Goal: Transaction & Acquisition: Purchase product/service

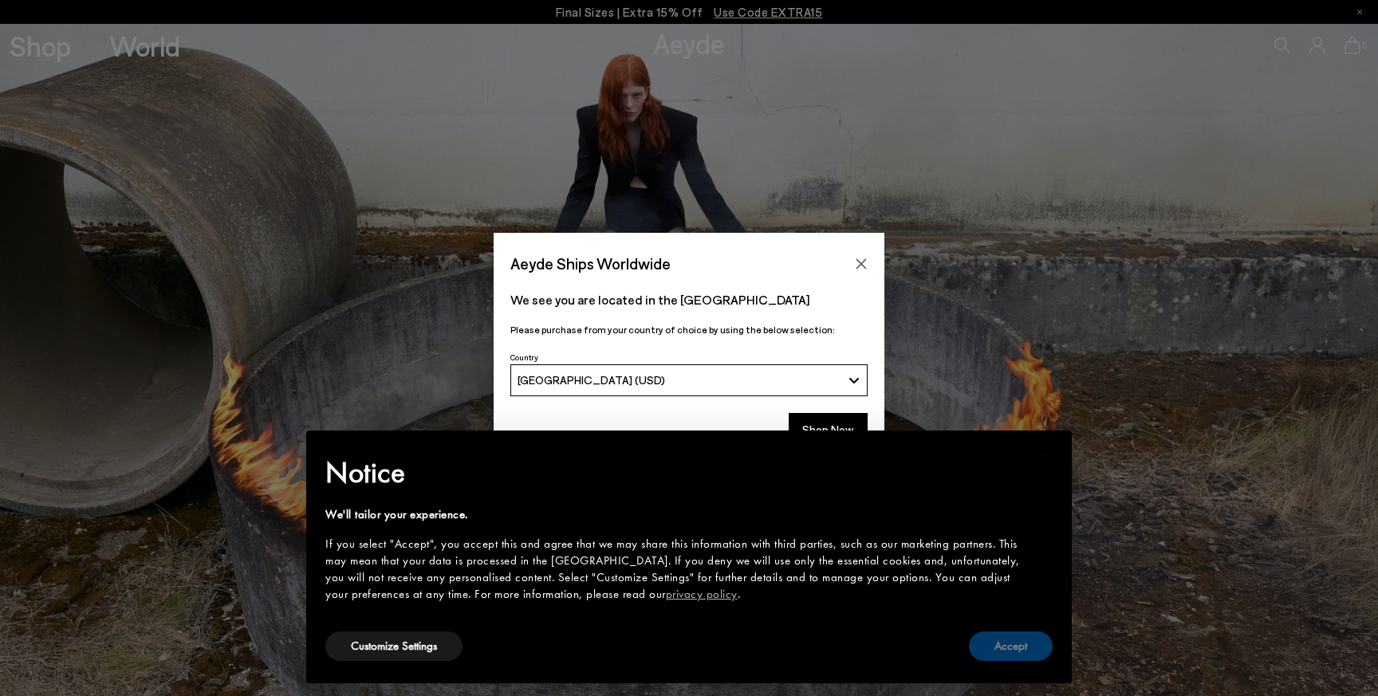
click at [1036, 638] on button "Accept" at bounding box center [1011, 647] width 84 height 30
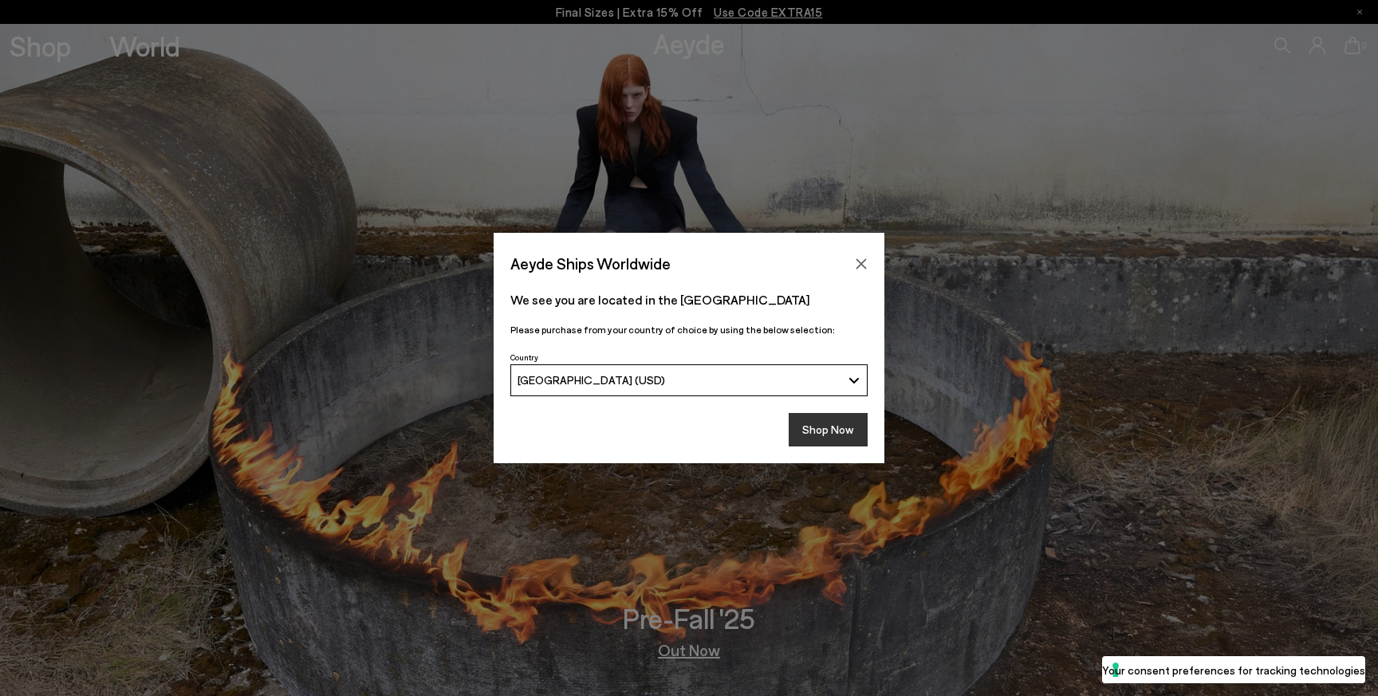
click at [837, 424] on button "Shop Now" at bounding box center [828, 429] width 79 height 33
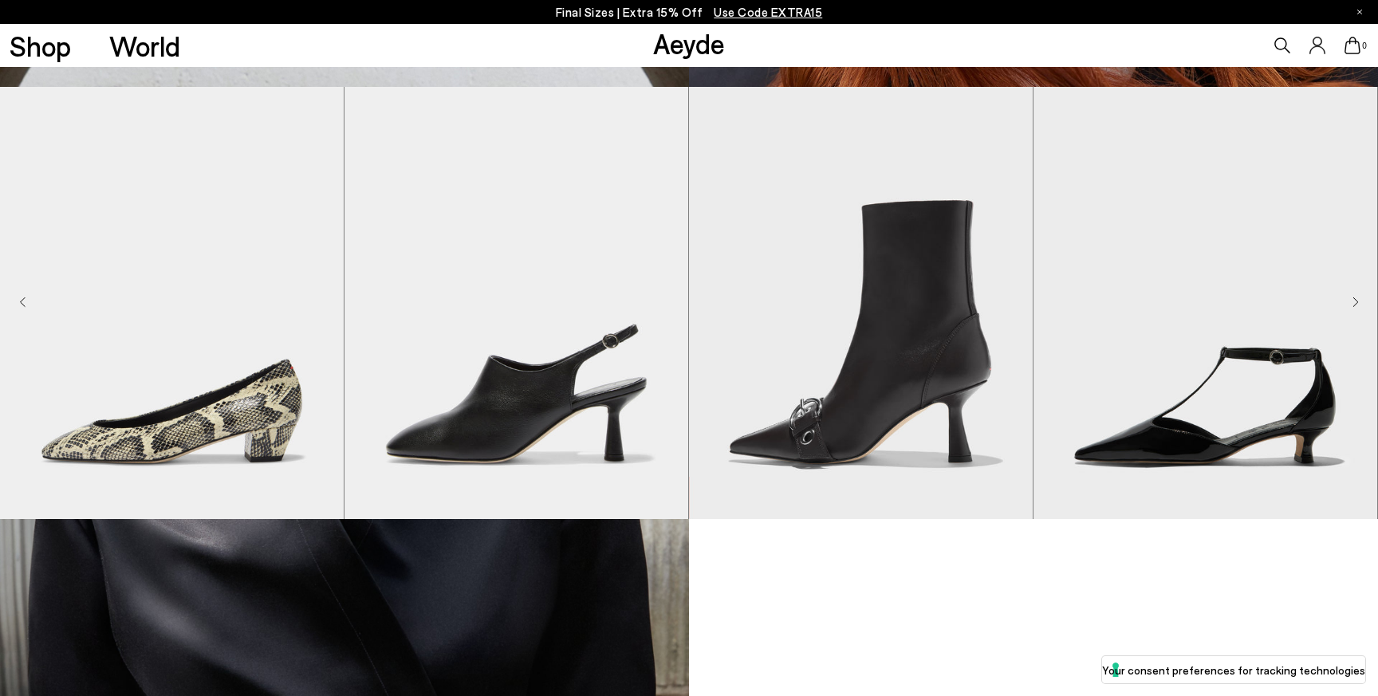
scroll to position [1279, 0]
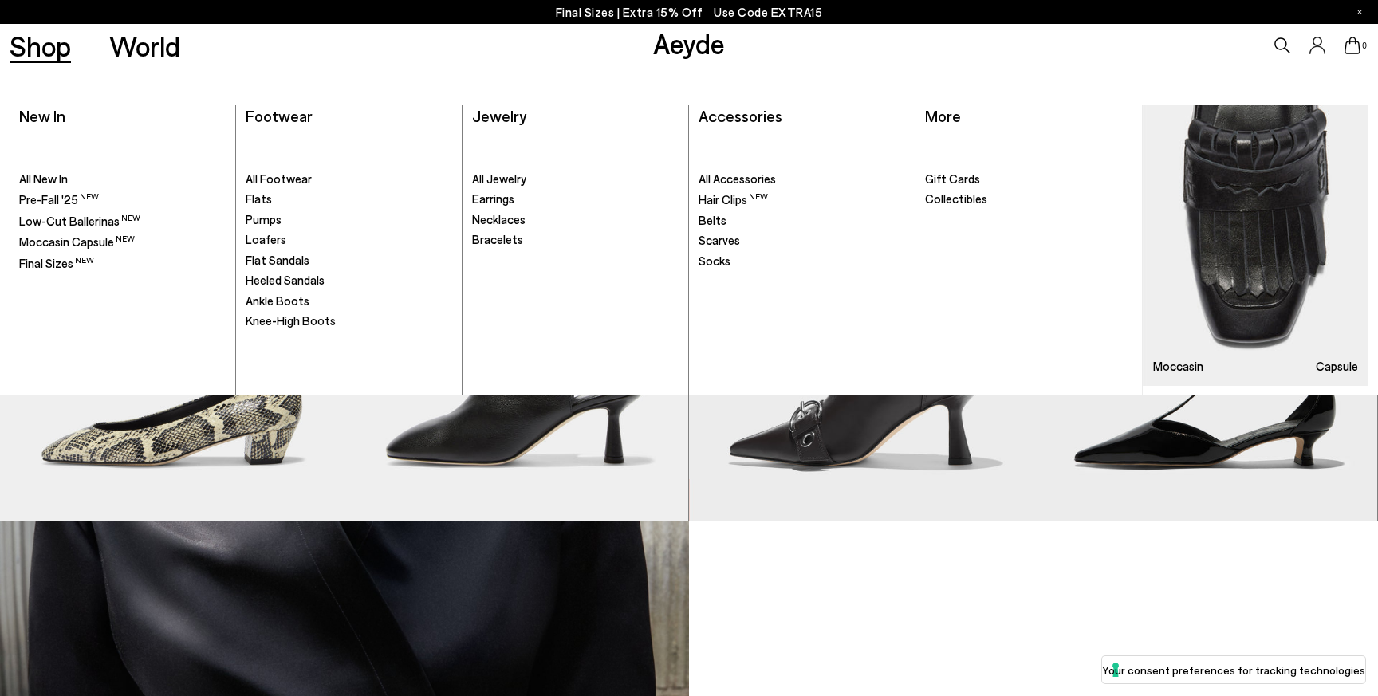
click at [50, 46] on link "Shop" at bounding box center [40, 46] width 61 height 28
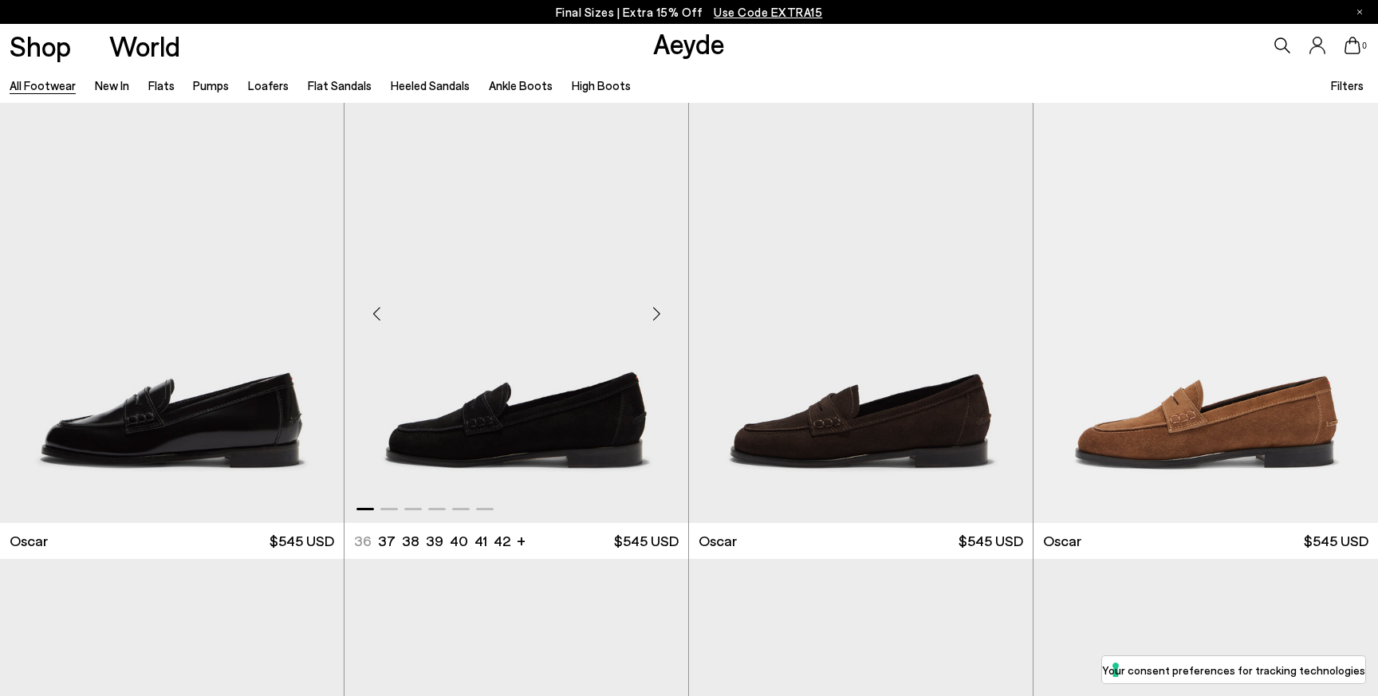
scroll to position [2345, 0]
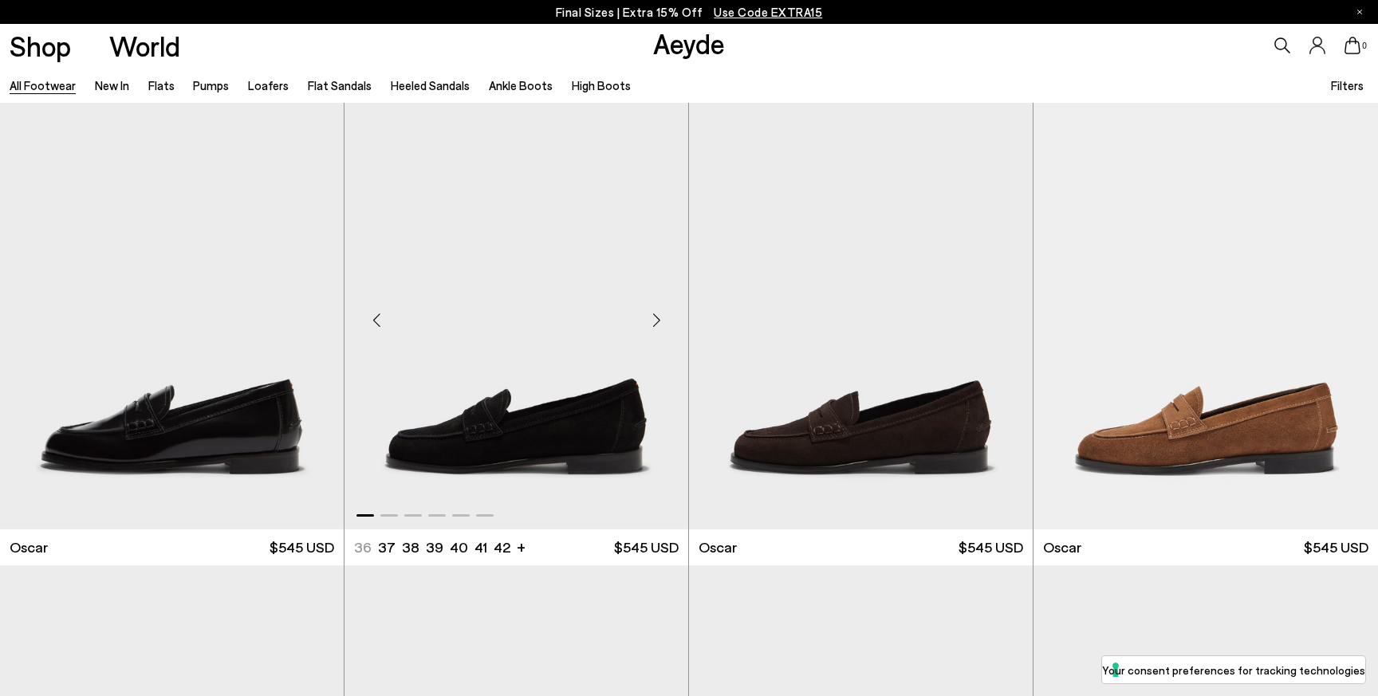
click at [653, 317] on div "Next slide" at bounding box center [656, 320] width 48 height 48
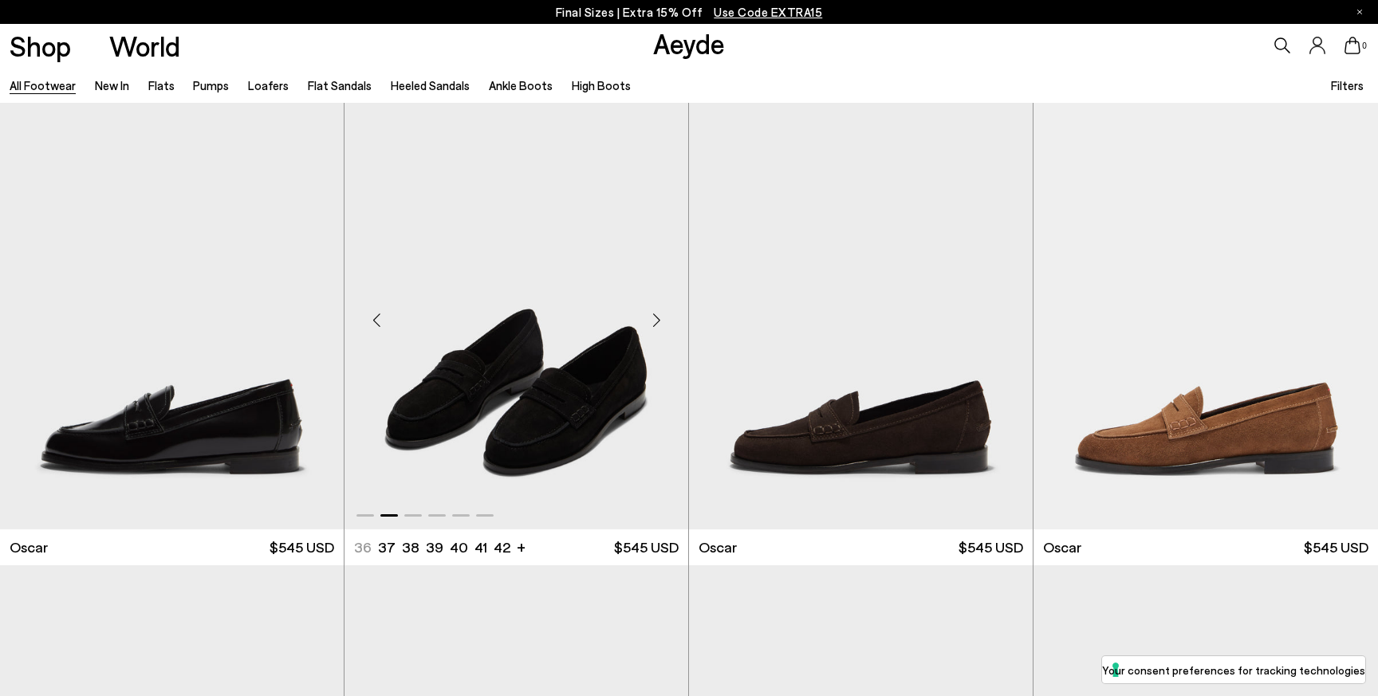
click at [654, 317] on div "Next slide" at bounding box center [656, 320] width 48 height 48
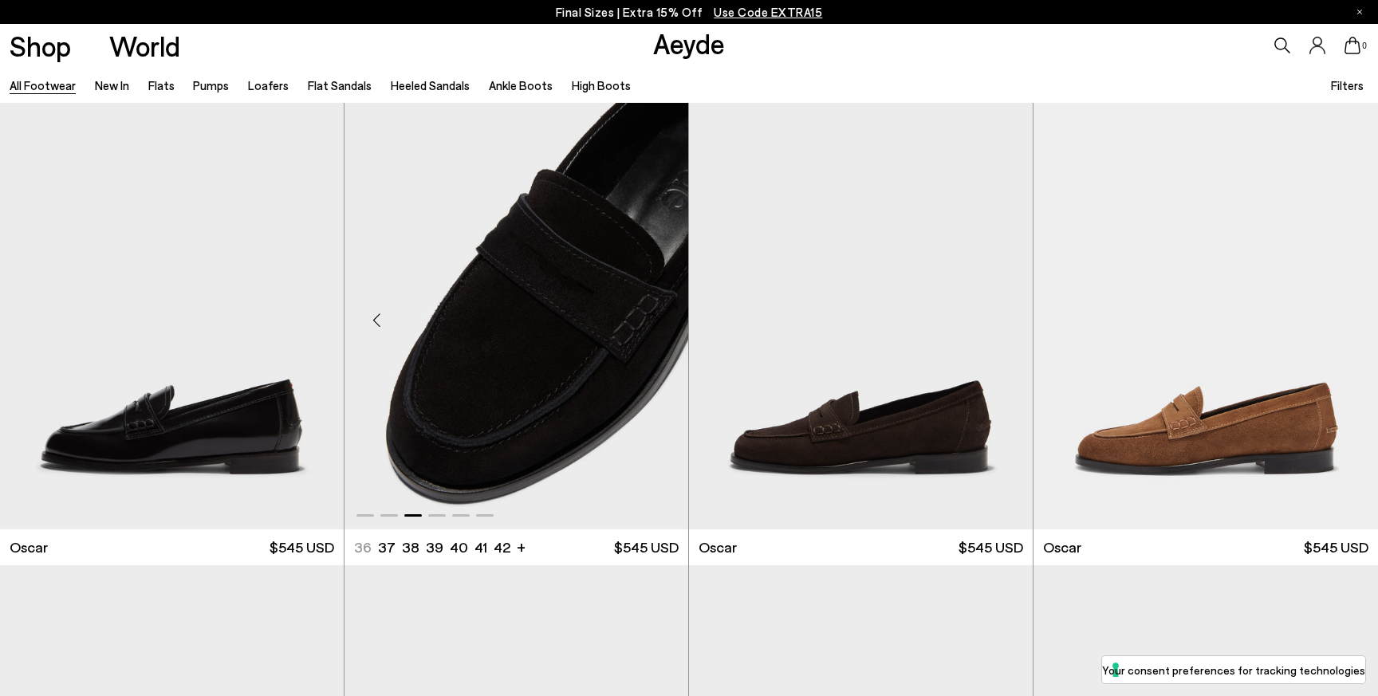
click at [654, 317] on div "Next slide" at bounding box center [656, 320] width 48 height 48
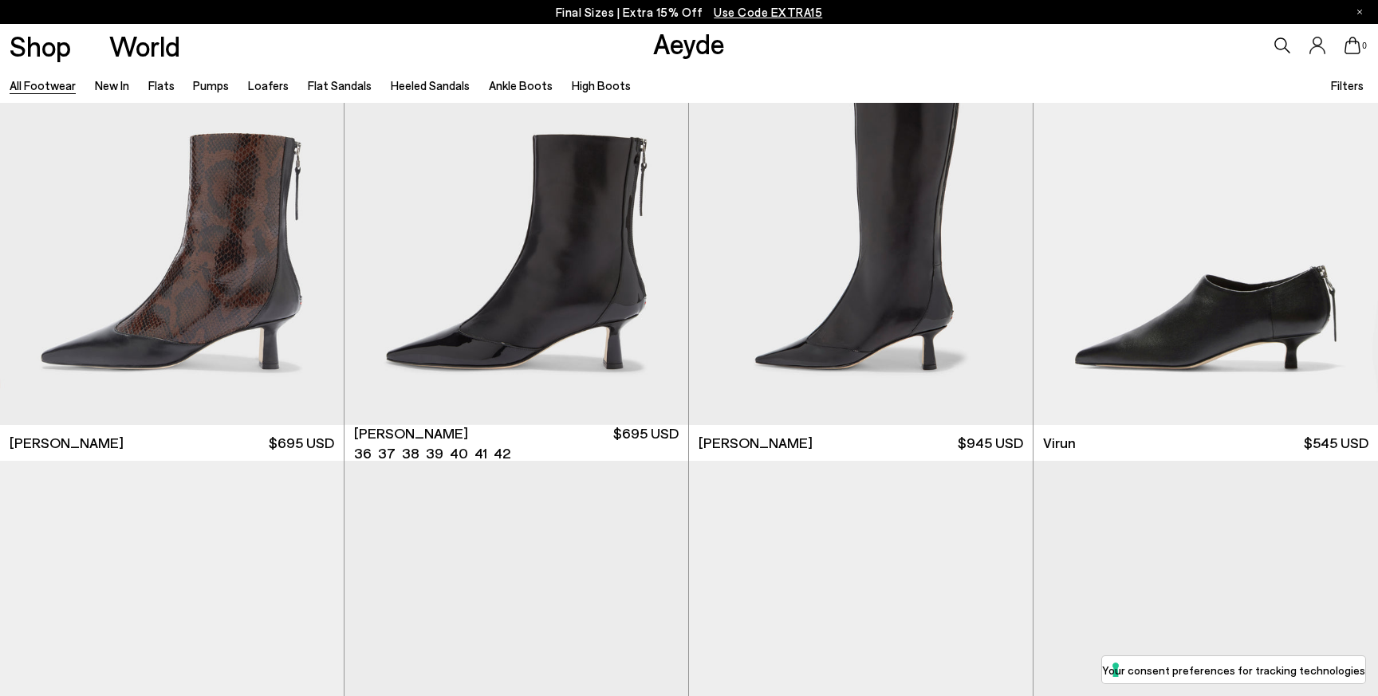
scroll to position [5531, 0]
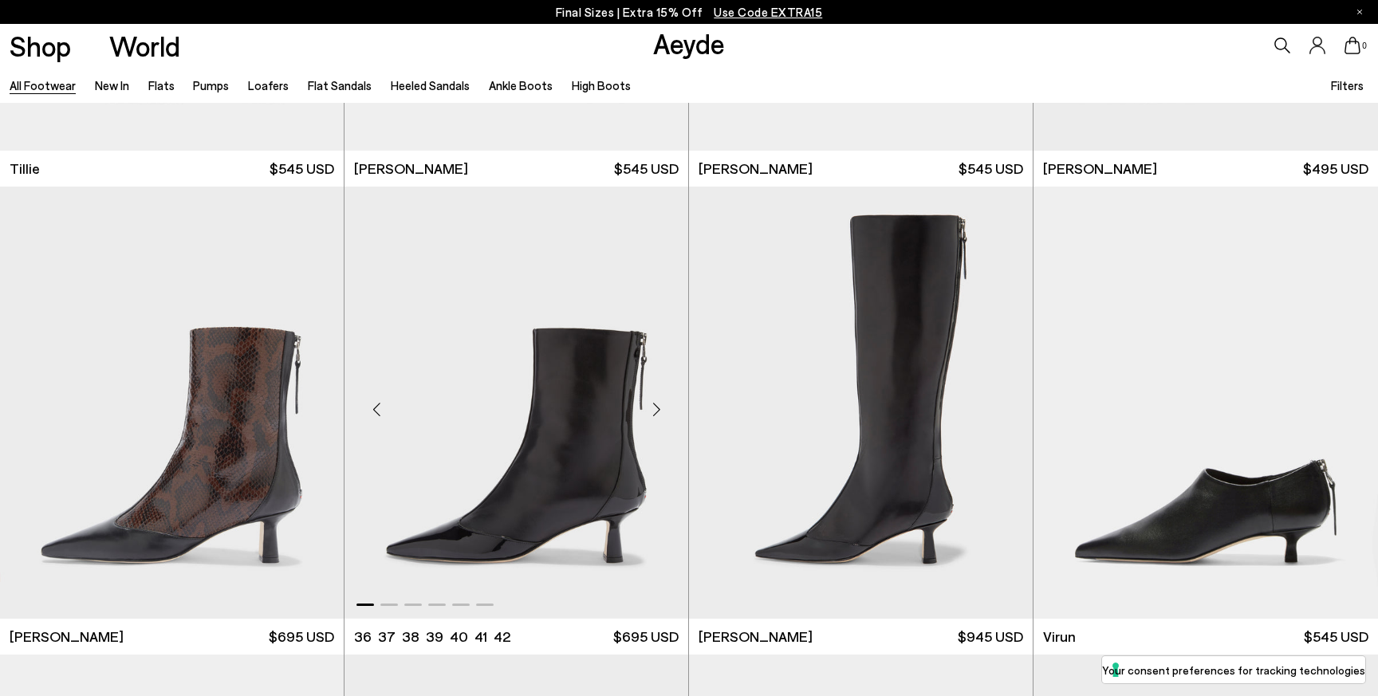
click at [660, 405] on div "Next slide" at bounding box center [656, 409] width 48 height 48
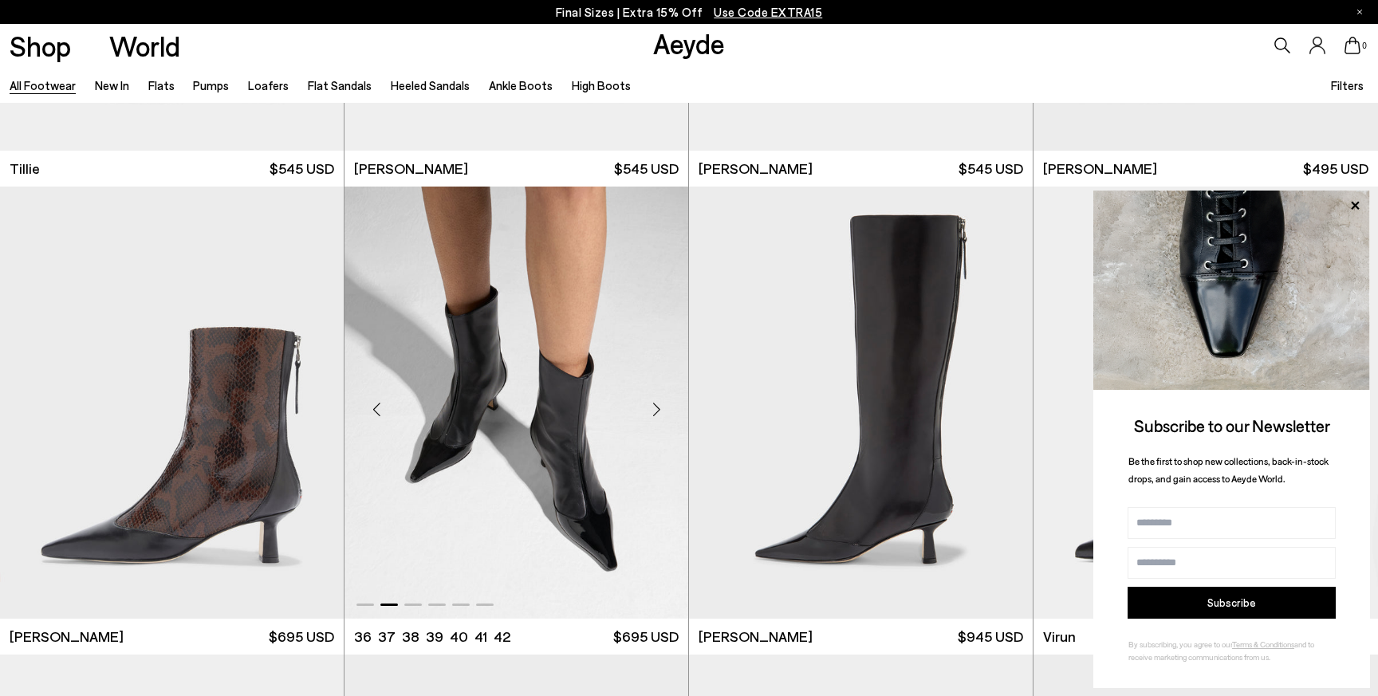
click at [660, 405] on div "Next slide" at bounding box center [656, 409] width 48 height 48
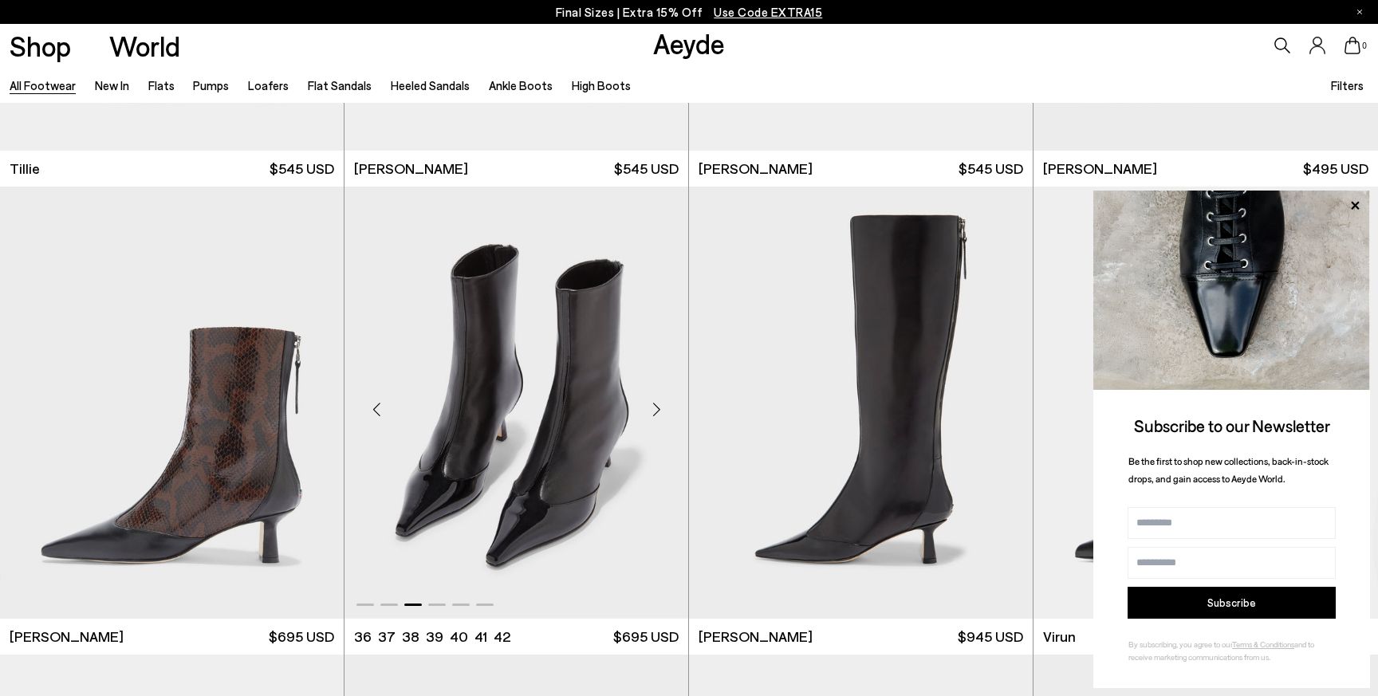
click at [660, 405] on div "Next slide" at bounding box center [656, 409] width 48 height 48
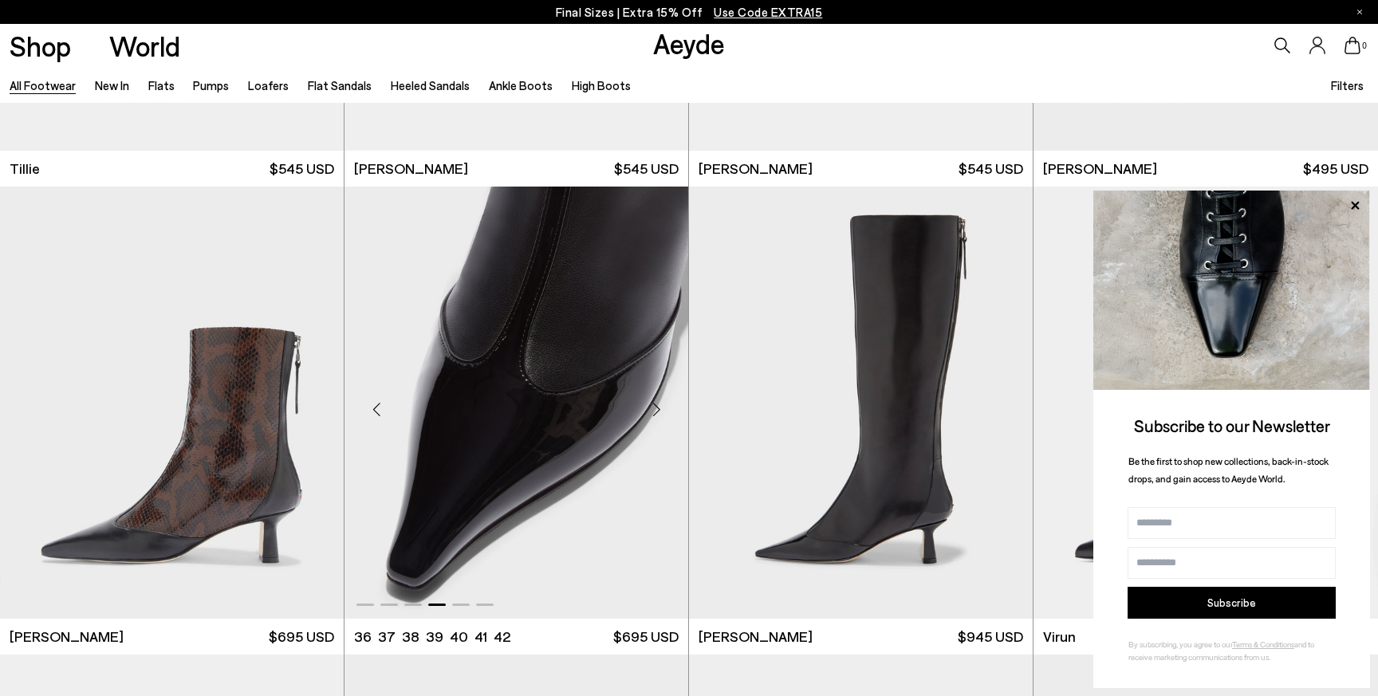
click at [660, 405] on div "Next slide" at bounding box center [656, 409] width 48 height 48
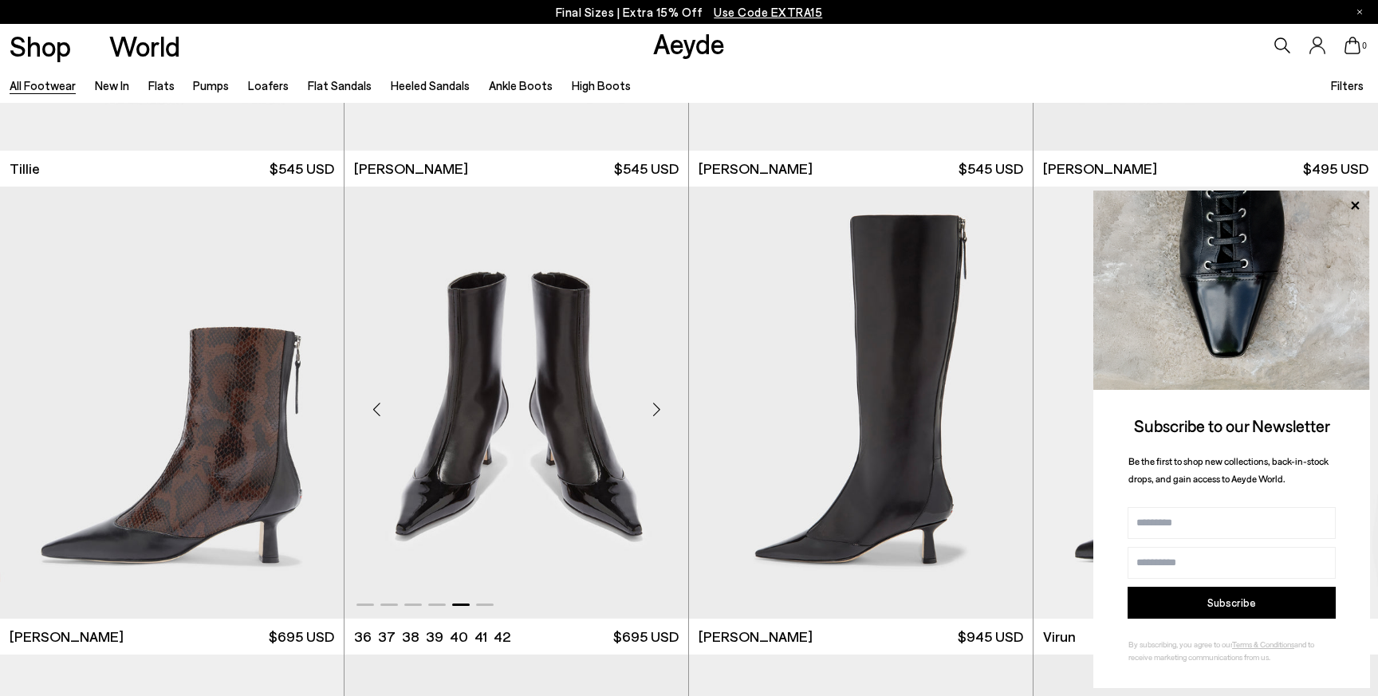
scroll to position [5628, 0]
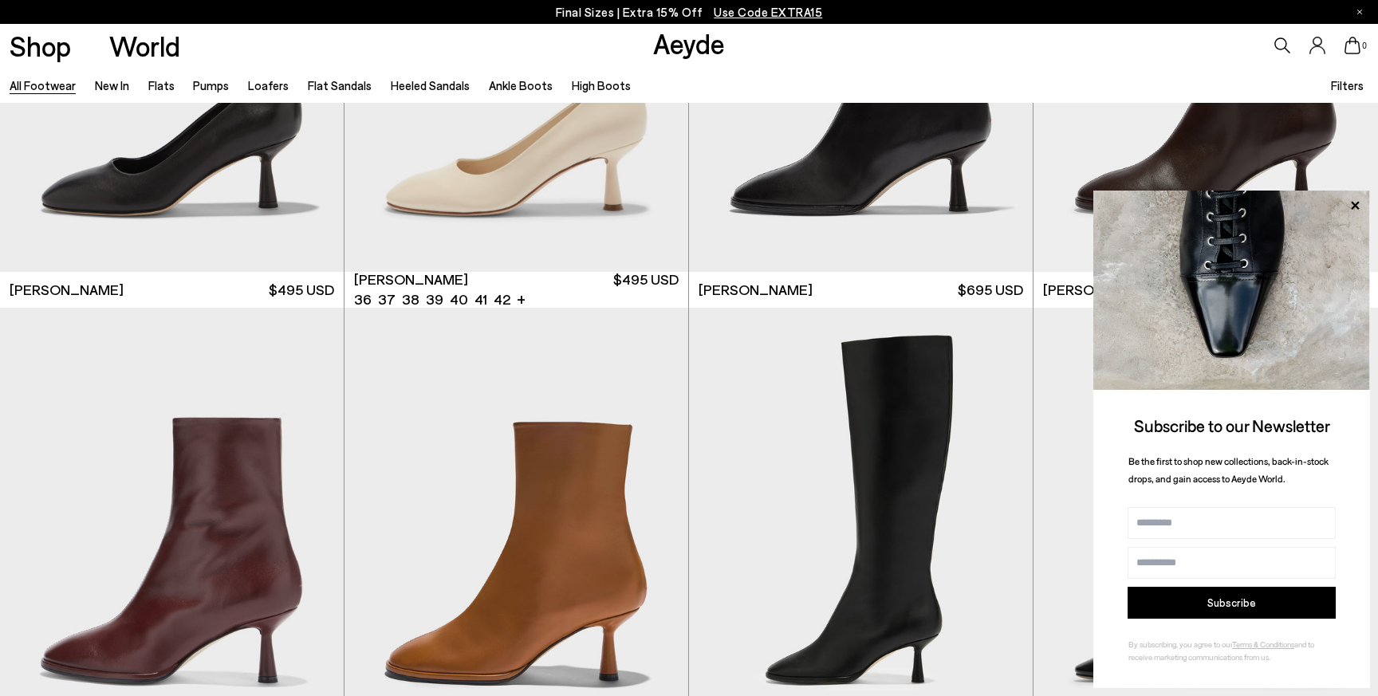
scroll to position [9203, 0]
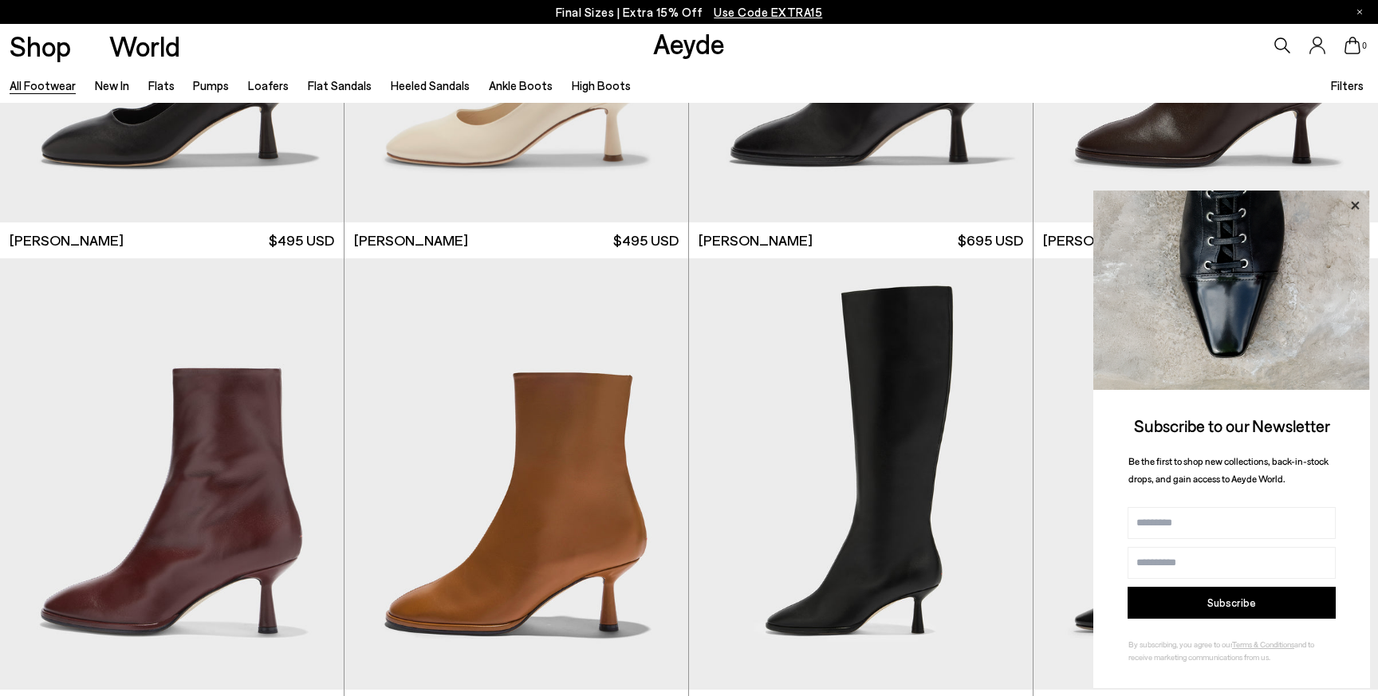
click at [1349, 204] on icon at bounding box center [1355, 205] width 21 height 21
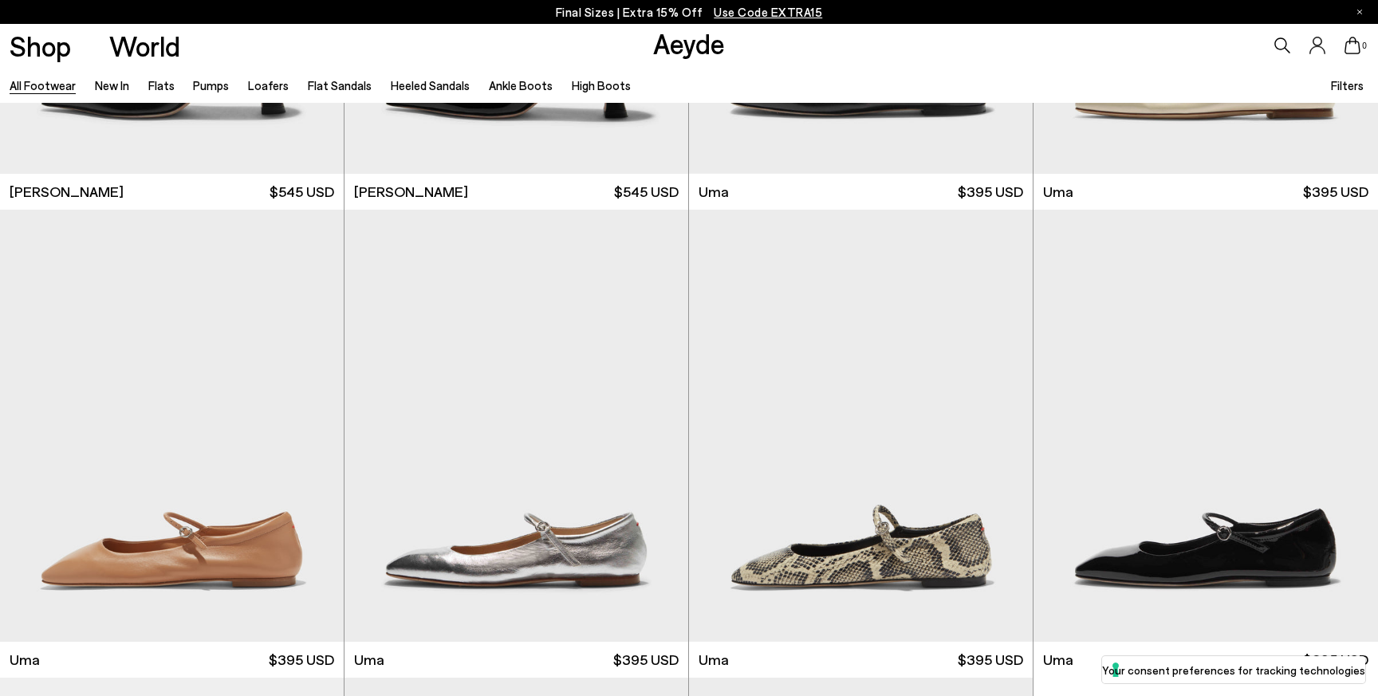
scroll to position [14842, 0]
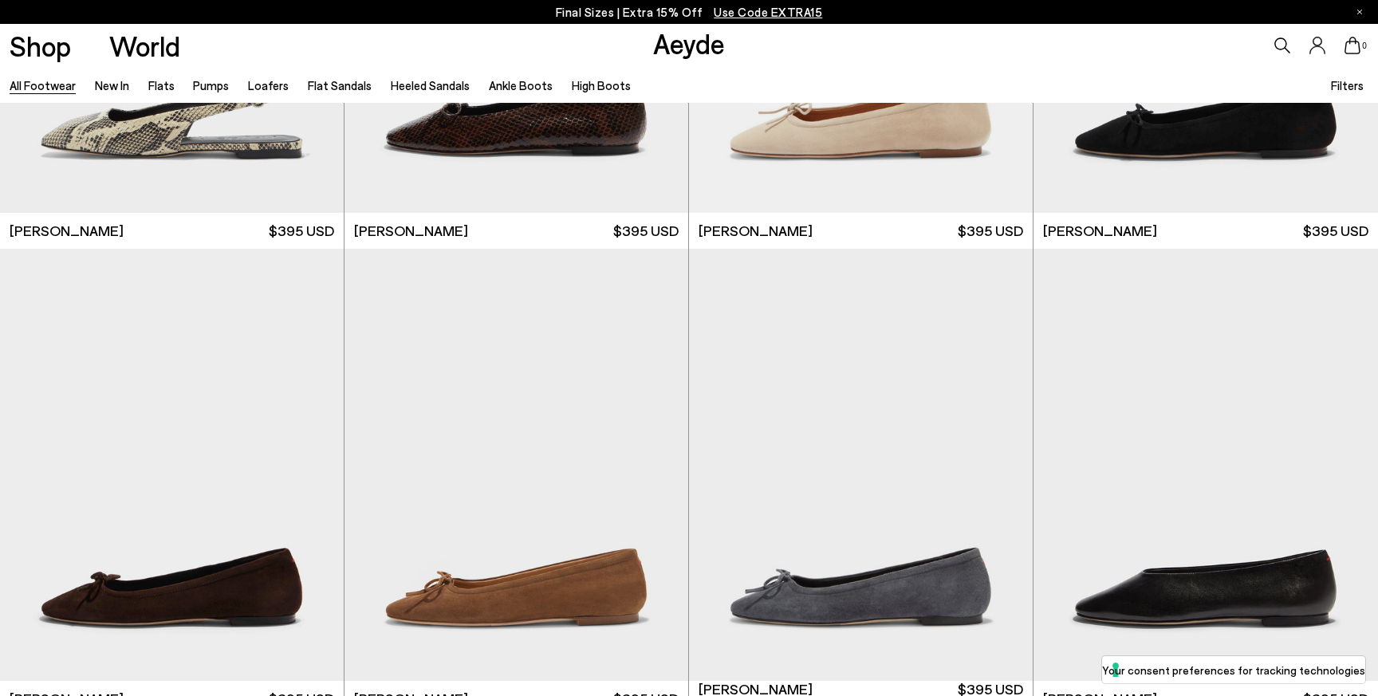
scroll to position [16910, 0]
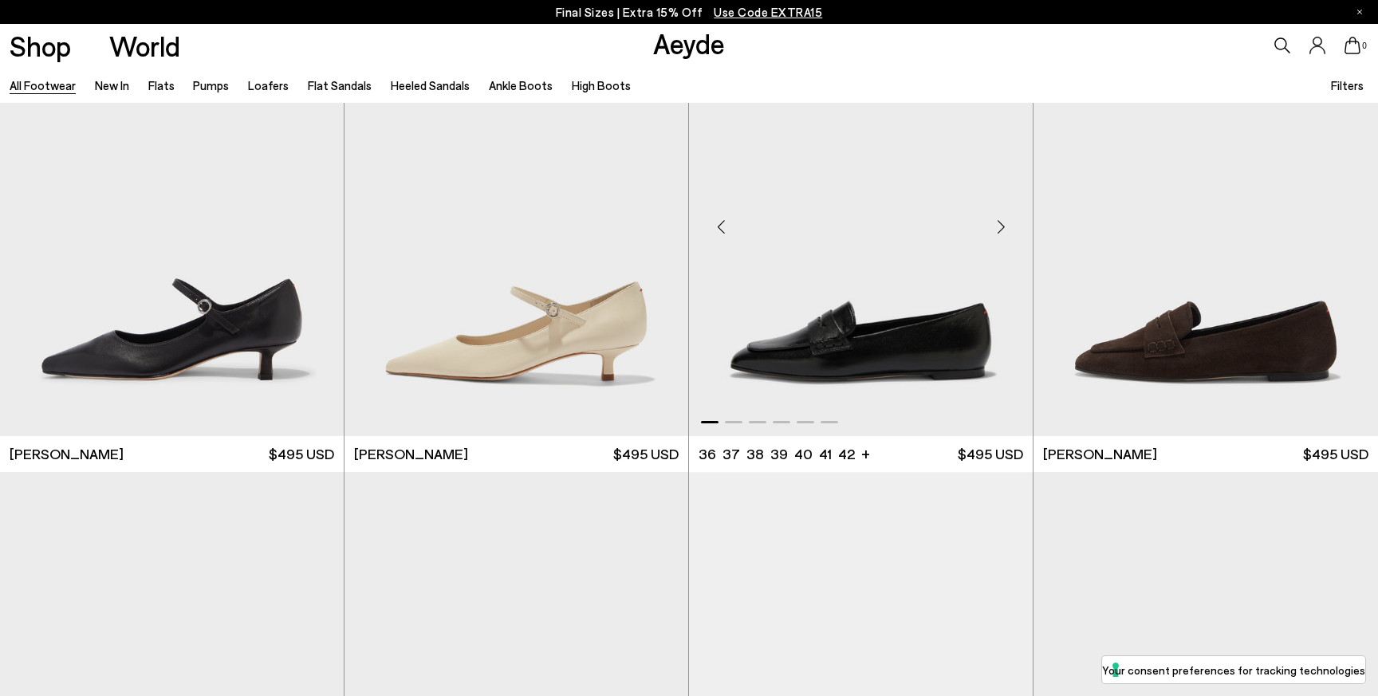
scroll to position [18918, 0]
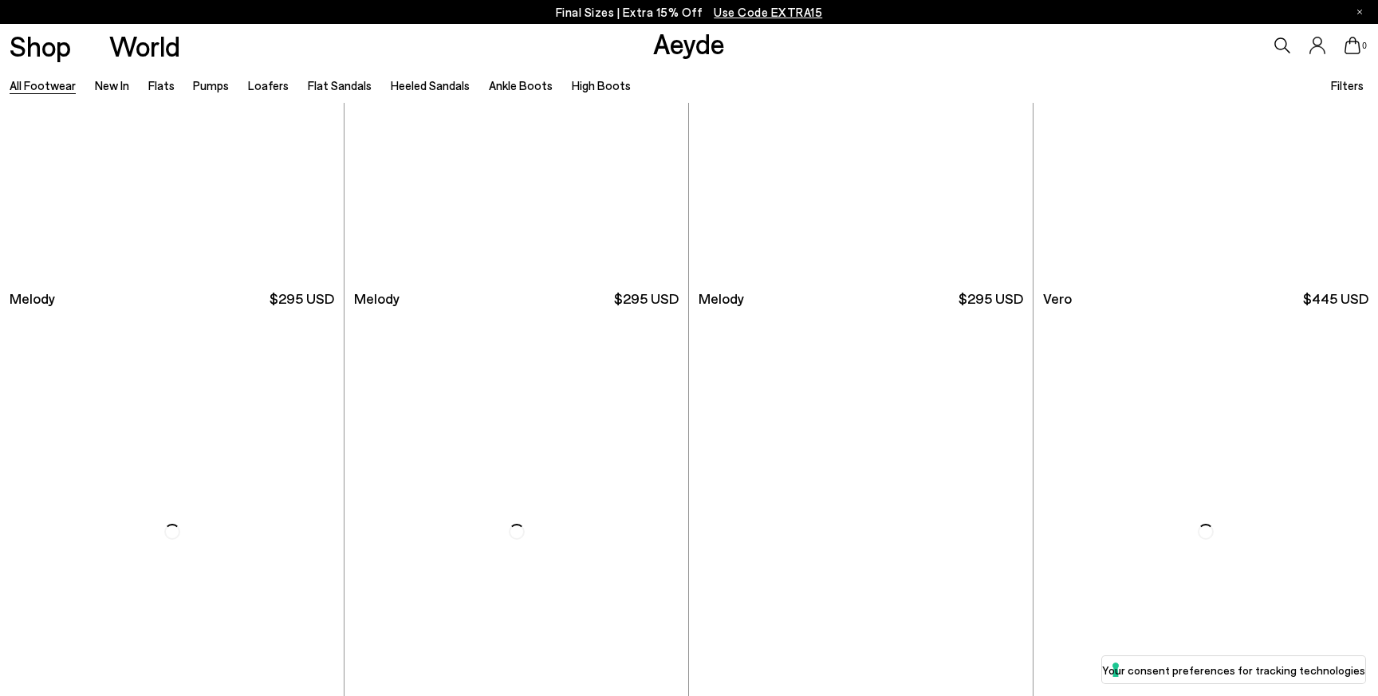
scroll to position [22208, 0]
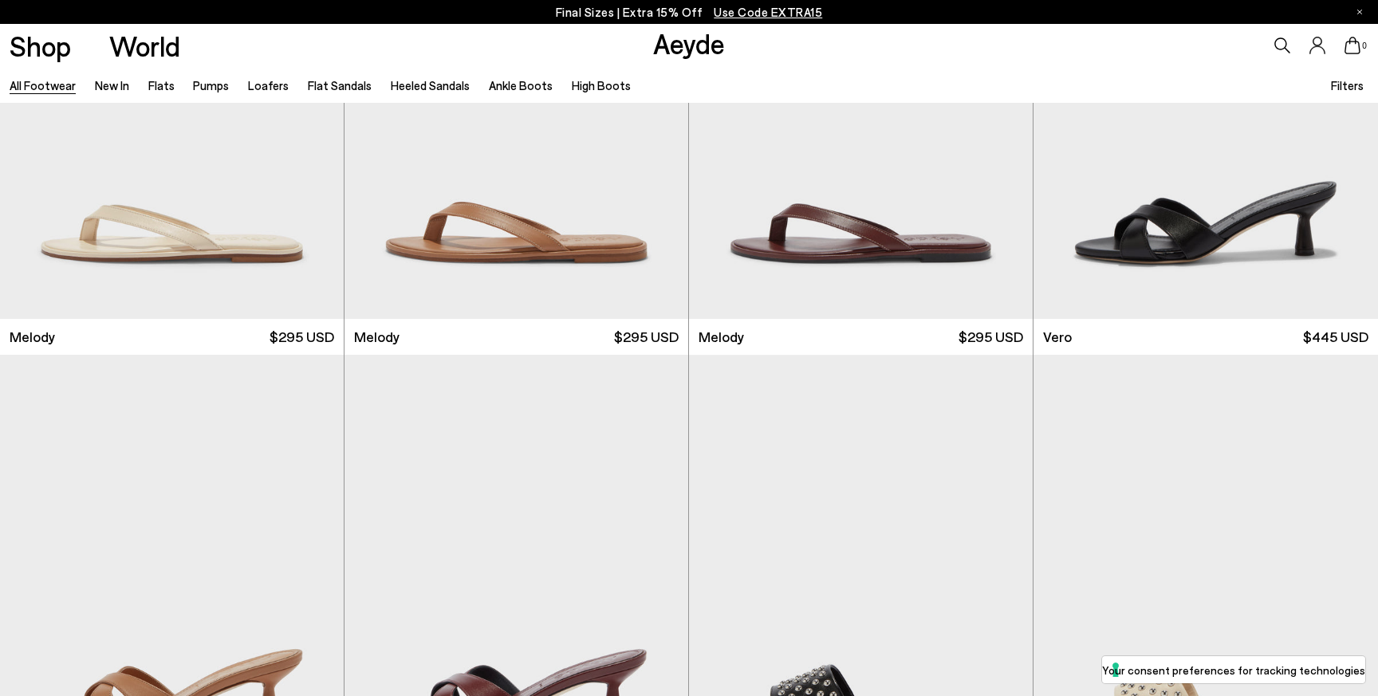
scroll to position [24161, 0]
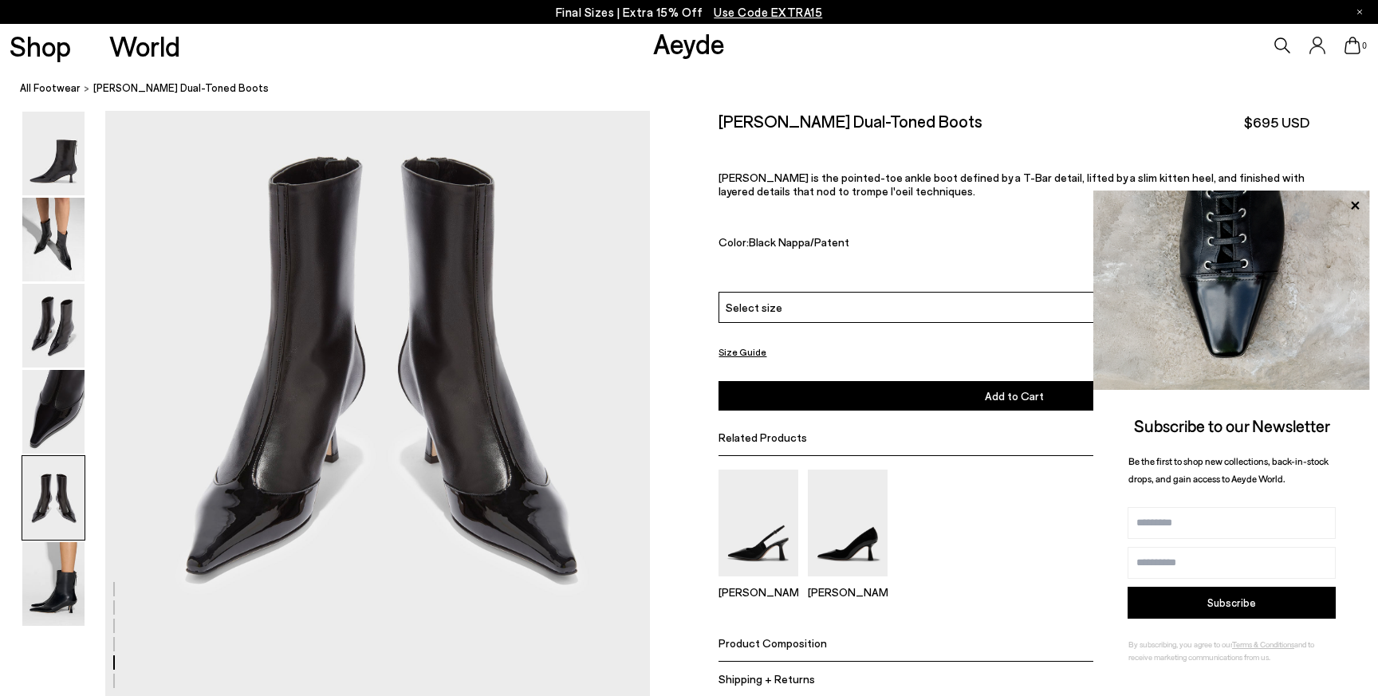
scroll to position [3006, 0]
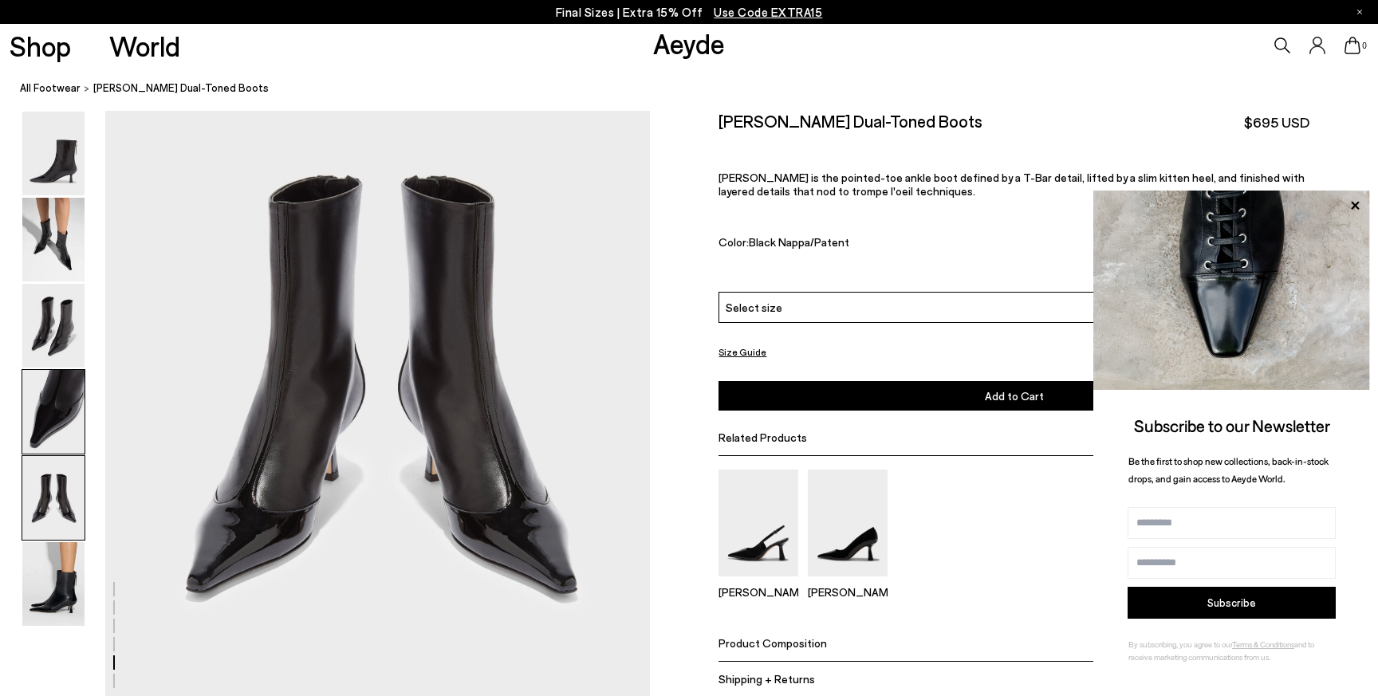
click at [72, 404] on img at bounding box center [53, 412] width 62 height 84
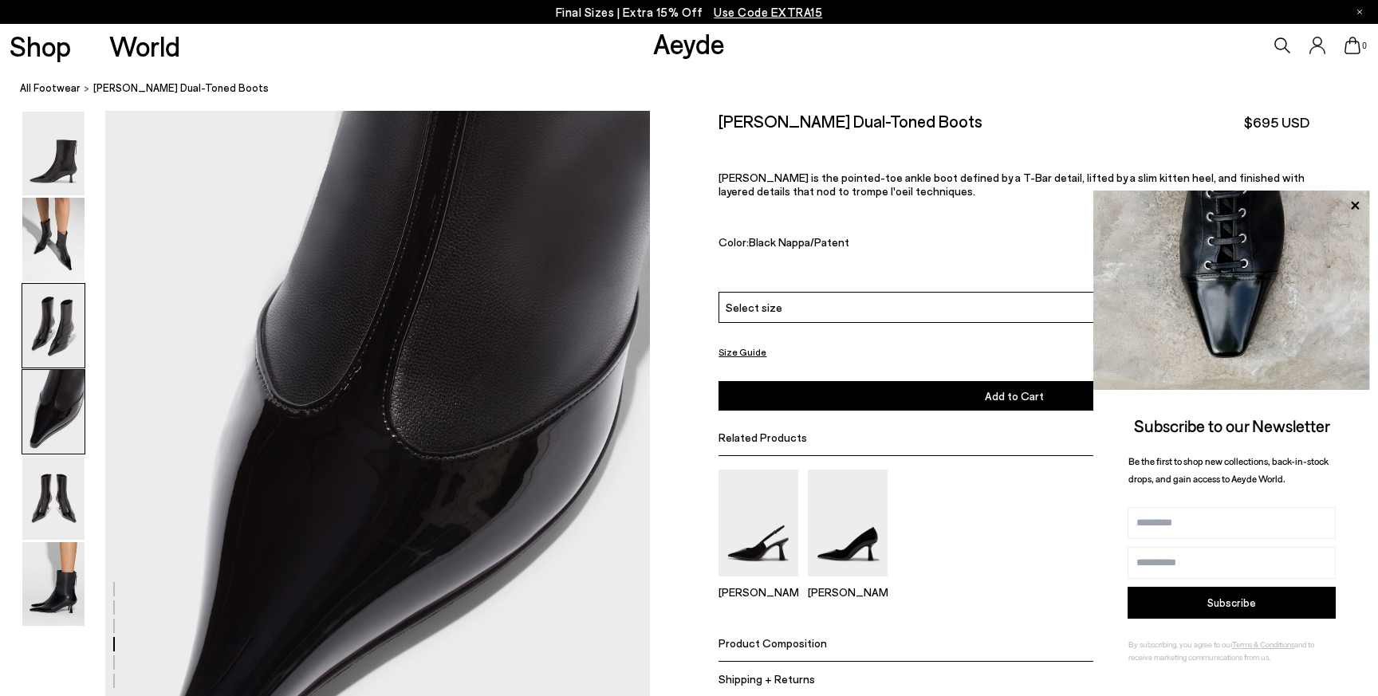
click at [65, 318] on img at bounding box center [53, 326] width 62 height 84
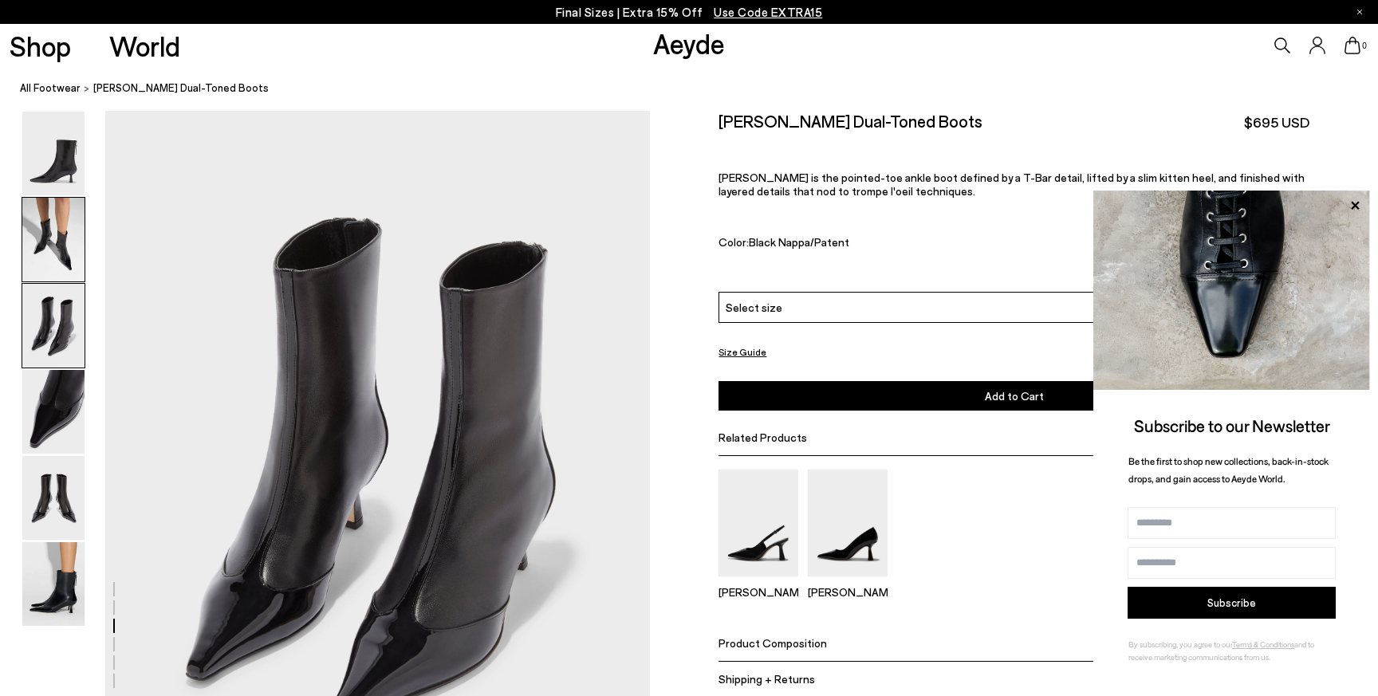
click at [68, 223] on img at bounding box center [53, 240] width 62 height 84
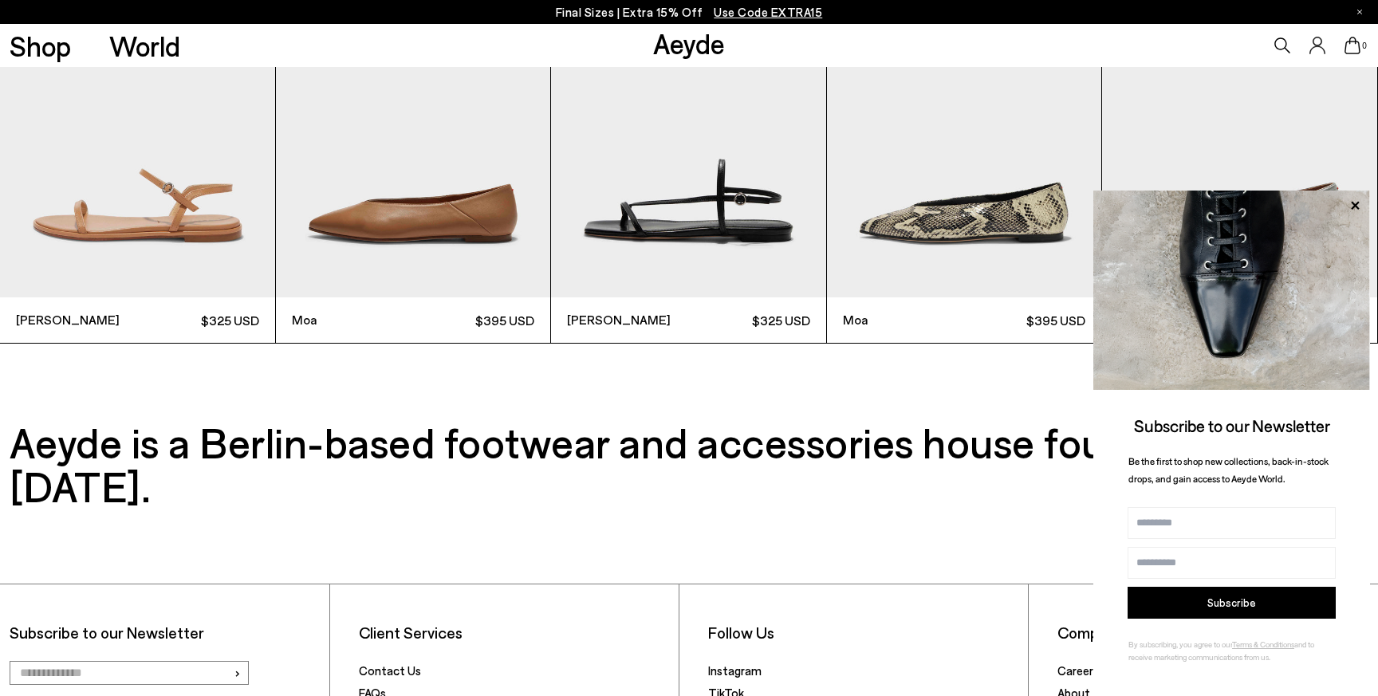
scroll to position [4582, 0]
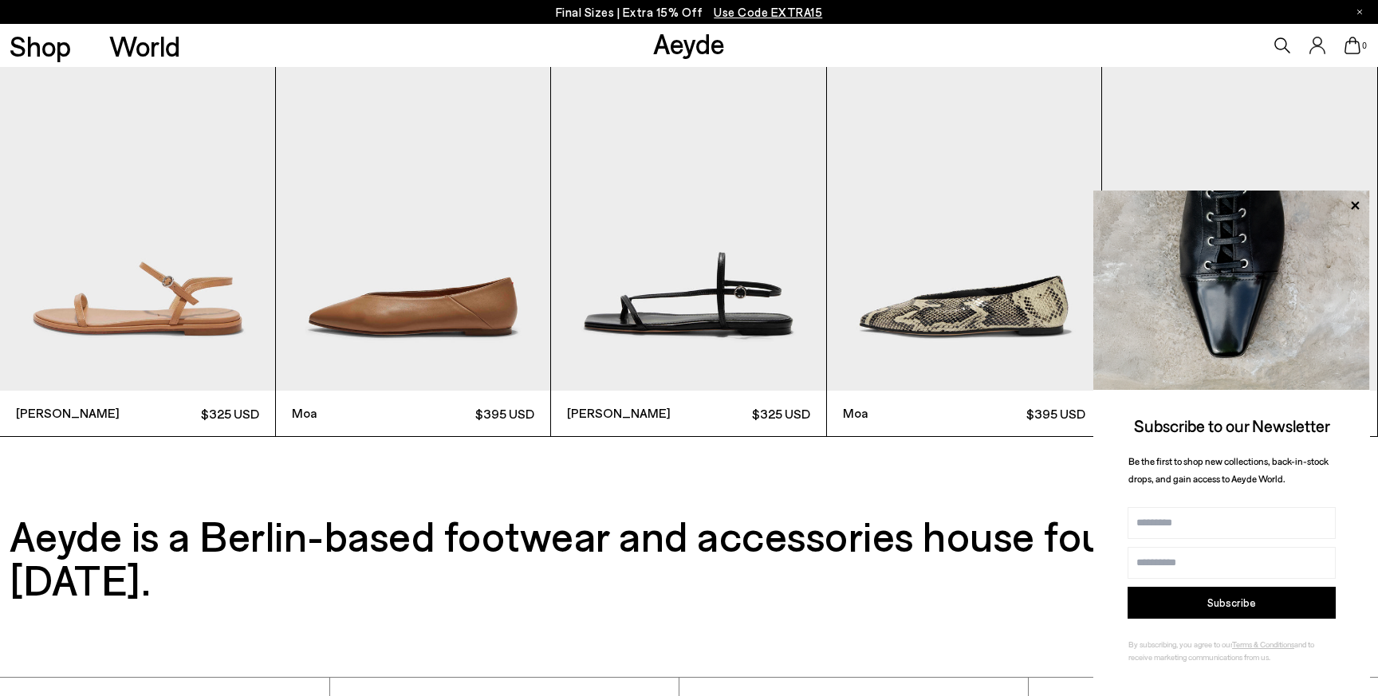
click at [51, 67] on img "1 / 6" at bounding box center [137, 207] width 275 height 366
